Goal: Check status: Check status

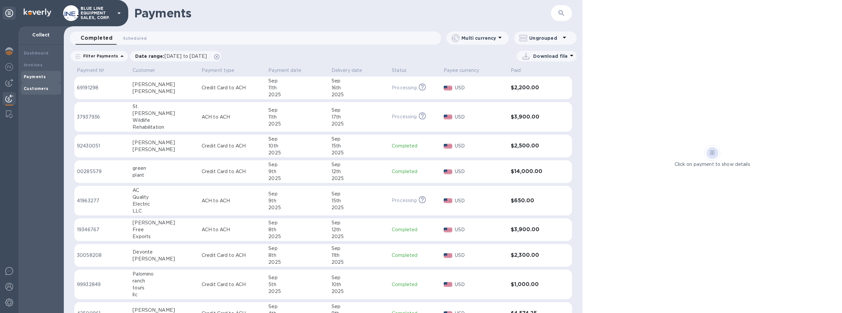
click at [35, 87] on b "Customers" at bounding box center [36, 88] width 25 height 5
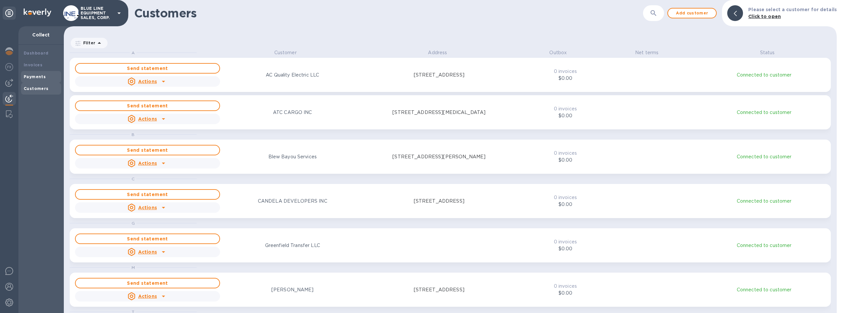
click at [40, 75] on b "Payments" at bounding box center [35, 76] width 22 height 5
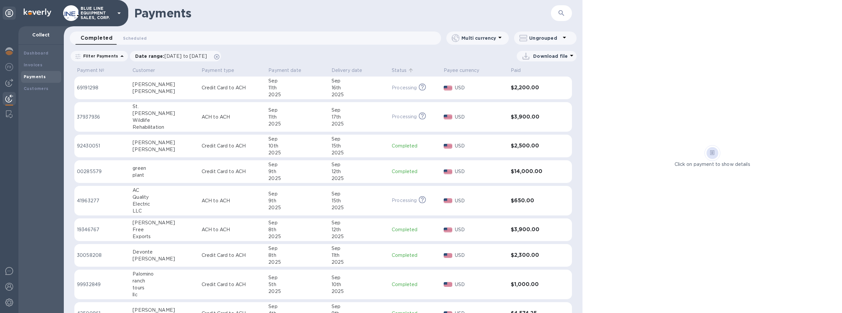
click at [395, 71] on p "Status" at bounding box center [399, 70] width 15 height 7
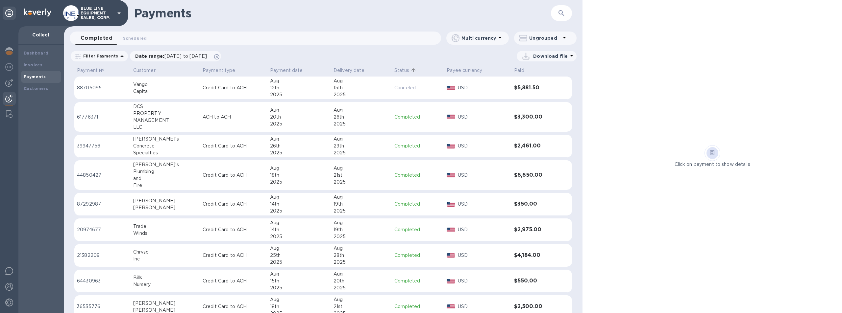
click at [395, 69] on p "Status" at bounding box center [401, 70] width 15 height 7
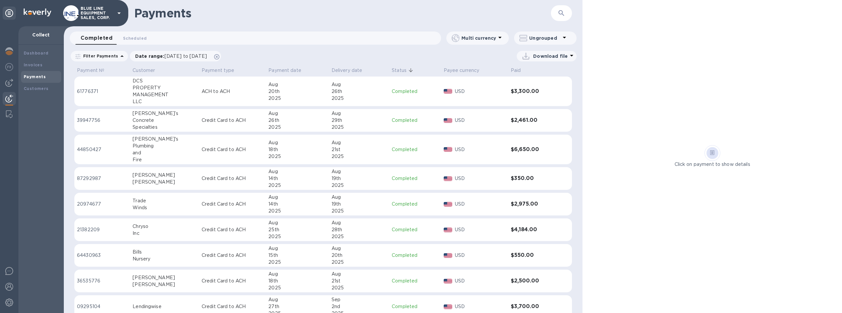
click at [398, 69] on p "Status" at bounding box center [399, 70] width 15 height 7
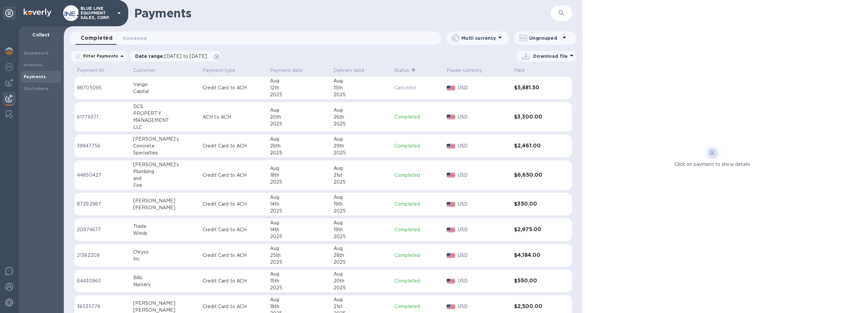
click at [394, 68] on p "Status" at bounding box center [401, 70] width 15 height 7
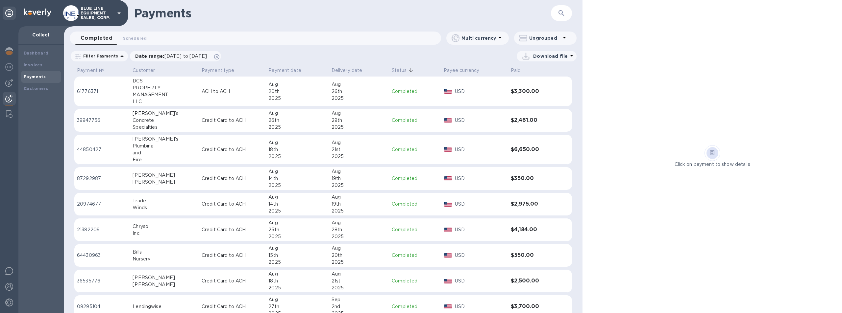
click at [395, 68] on p "Status" at bounding box center [399, 70] width 15 height 7
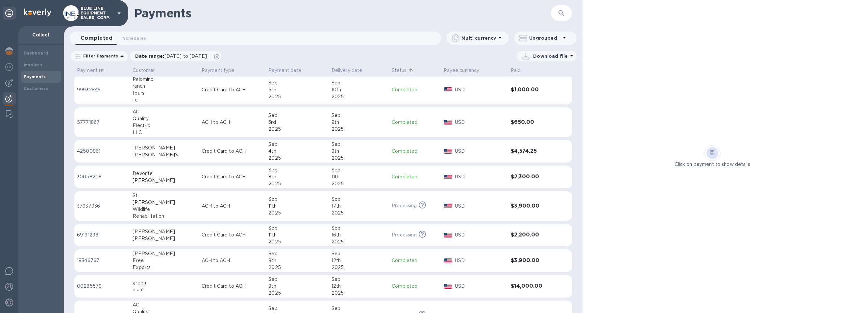
scroll to position [282, 0]
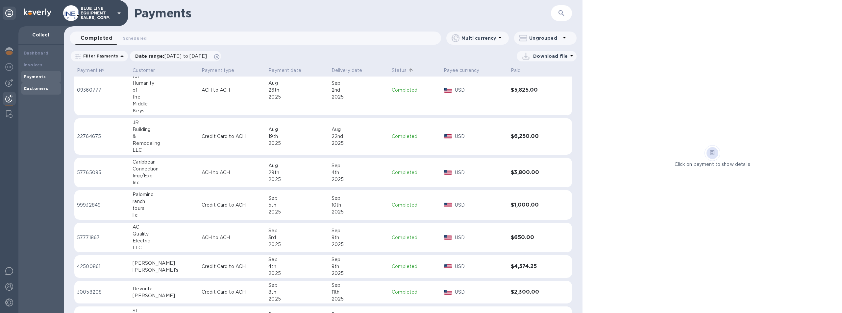
click at [29, 85] on div "Customers" at bounding box center [41, 88] width 35 height 7
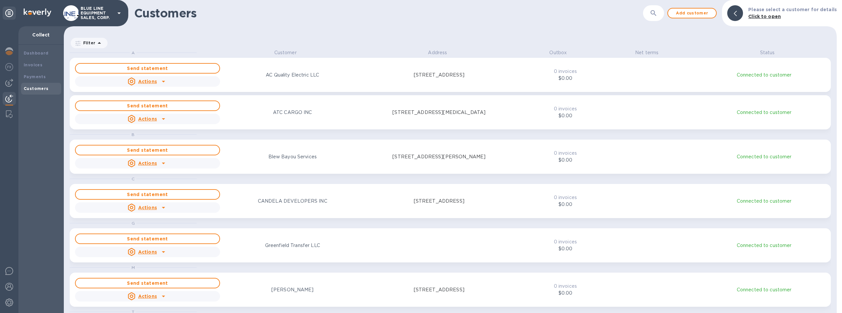
scroll to position [259, 770]
click at [34, 75] on b "Payments" at bounding box center [35, 76] width 22 height 5
